Goal: Task Accomplishment & Management: Use online tool/utility

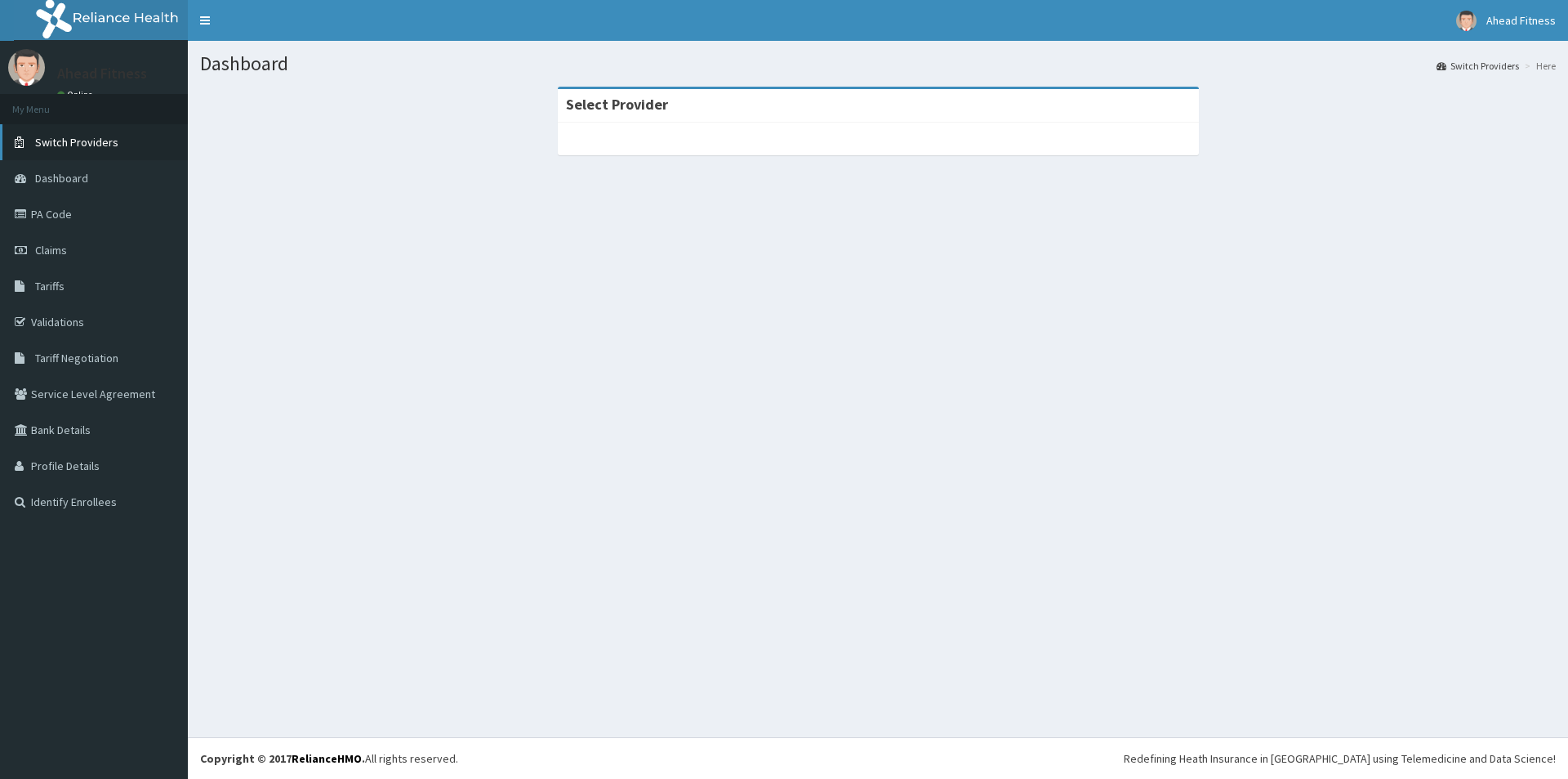
click at [130, 143] on link "Switch Providers" at bounding box center [93, 142] width 188 height 36
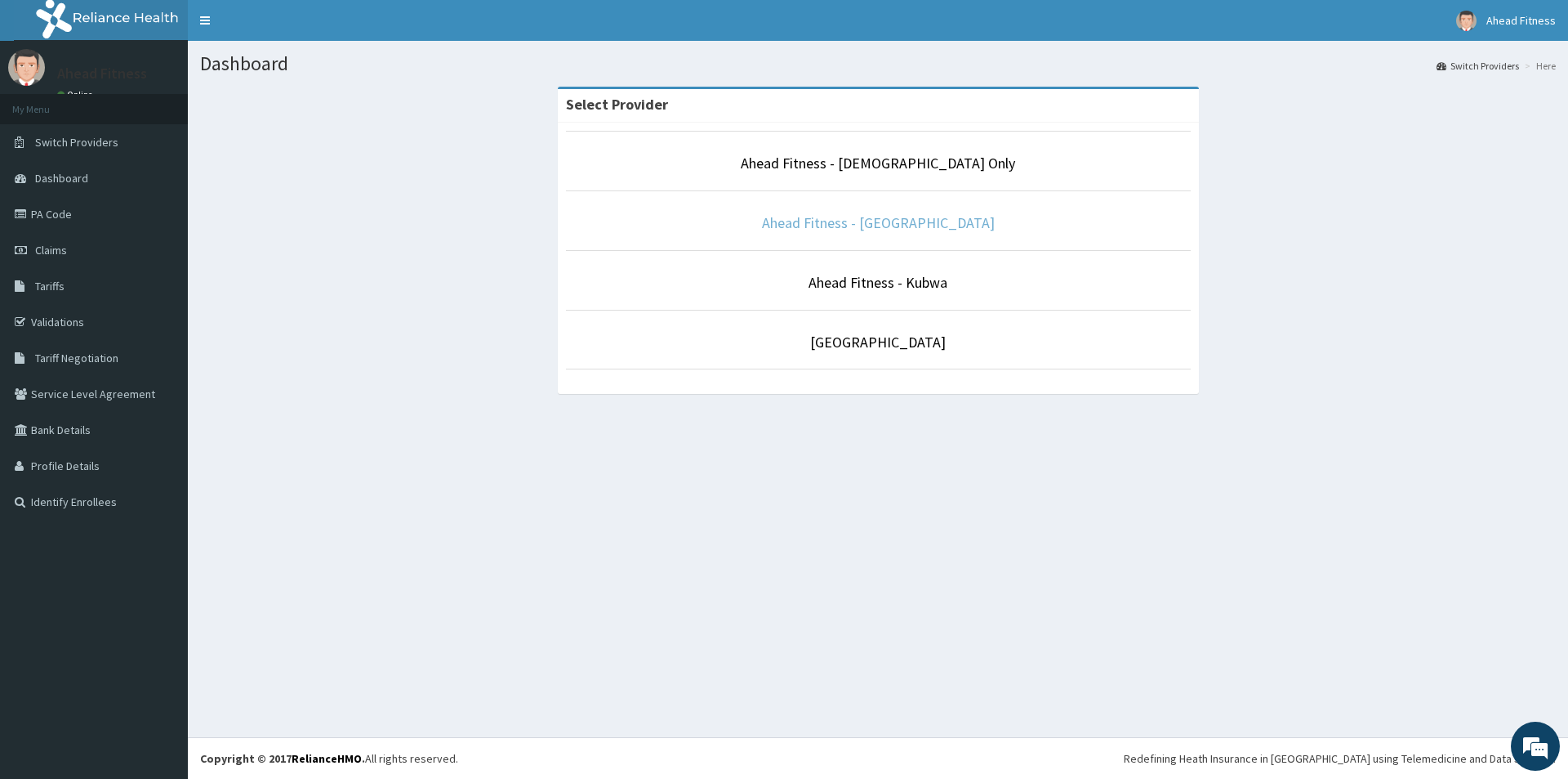
click at [933, 225] on link "Ahead Fitness - [GEOGRAPHIC_DATA]" at bounding box center [878, 222] width 233 height 19
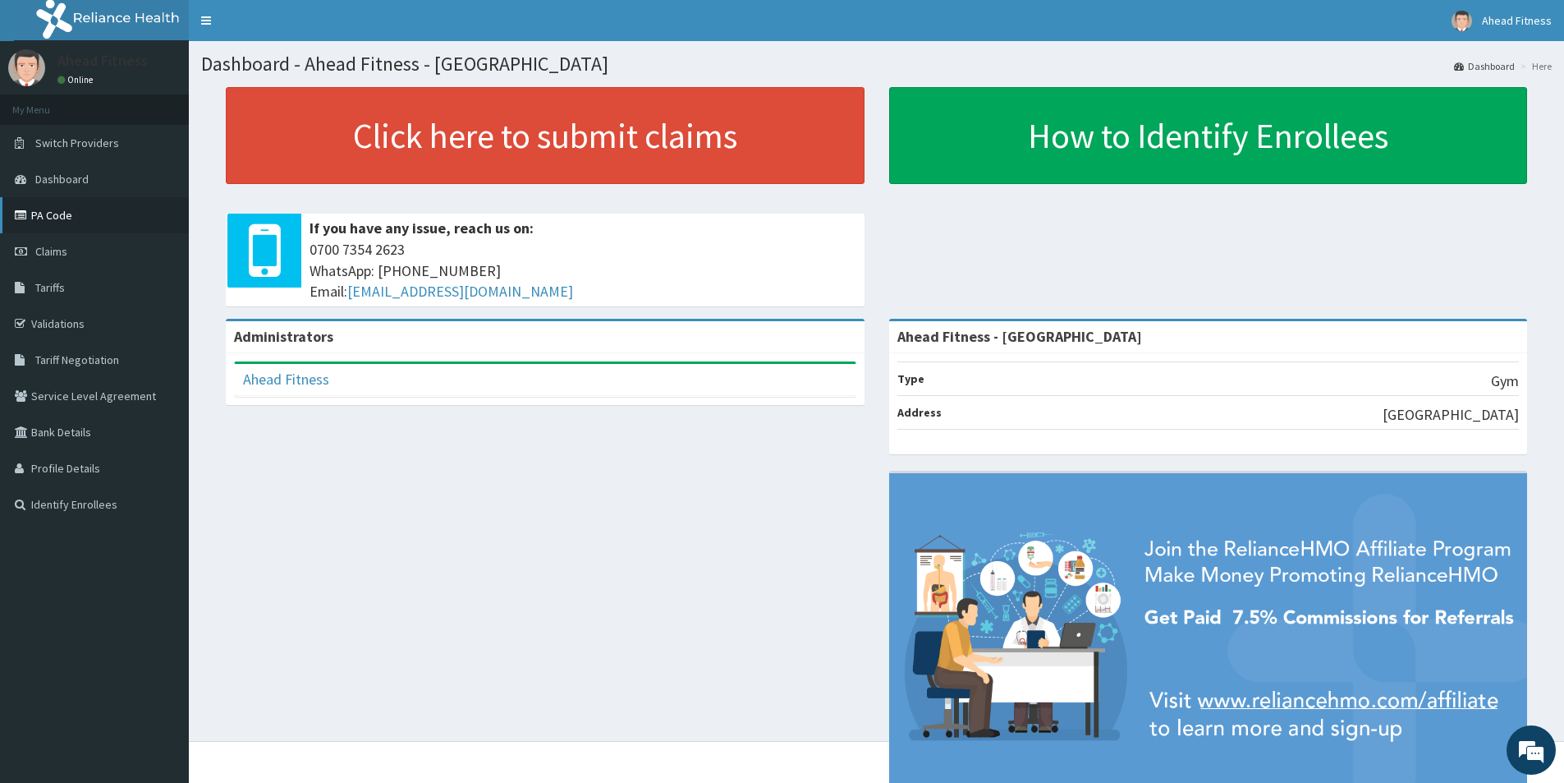
click at [80, 216] on link "PA Code" at bounding box center [94, 215] width 189 height 36
